Goal: Task Accomplishment & Management: Manage account settings

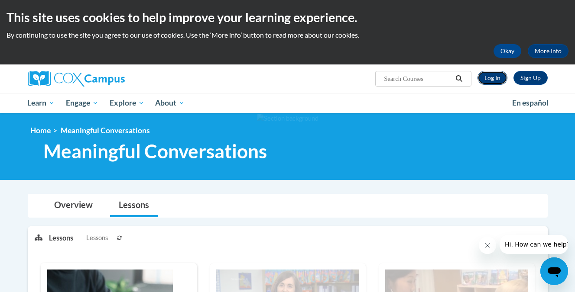
click at [500, 78] on link "Log In" at bounding box center [492, 78] width 30 height 14
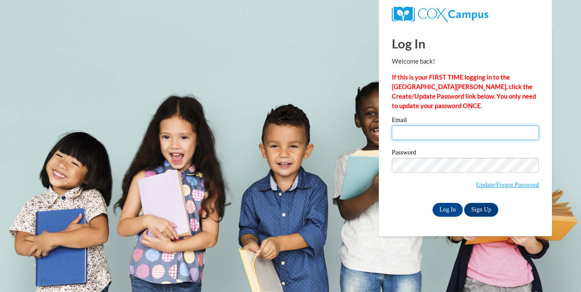
click at [424, 133] on input "Email" at bounding box center [465, 133] width 147 height 15
type input "eikyawkyawaung26330@gmail.com"
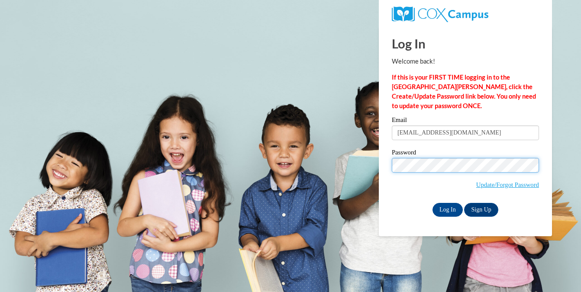
click at [433, 203] on input "Log In" at bounding box center [448, 210] width 30 height 14
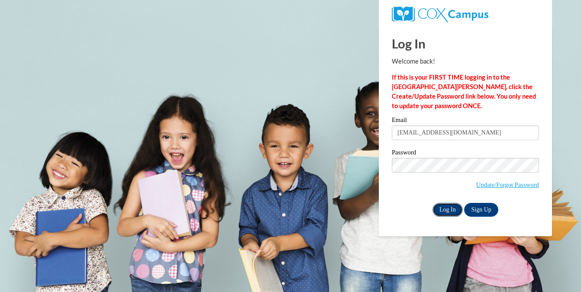
click at [442, 212] on input "Log In" at bounding box center [448, 210] width 30 height 14
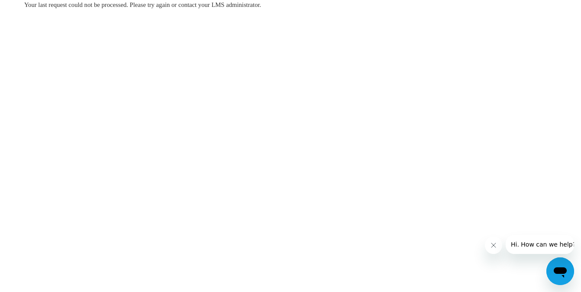
click at [202, 32] on div "Your last request could not be processed. Please try again or contact your LMS …" at bounding box center [291, 30] width 546 height 61
